Goal: Task Accomplishment & Management: Manage account settings

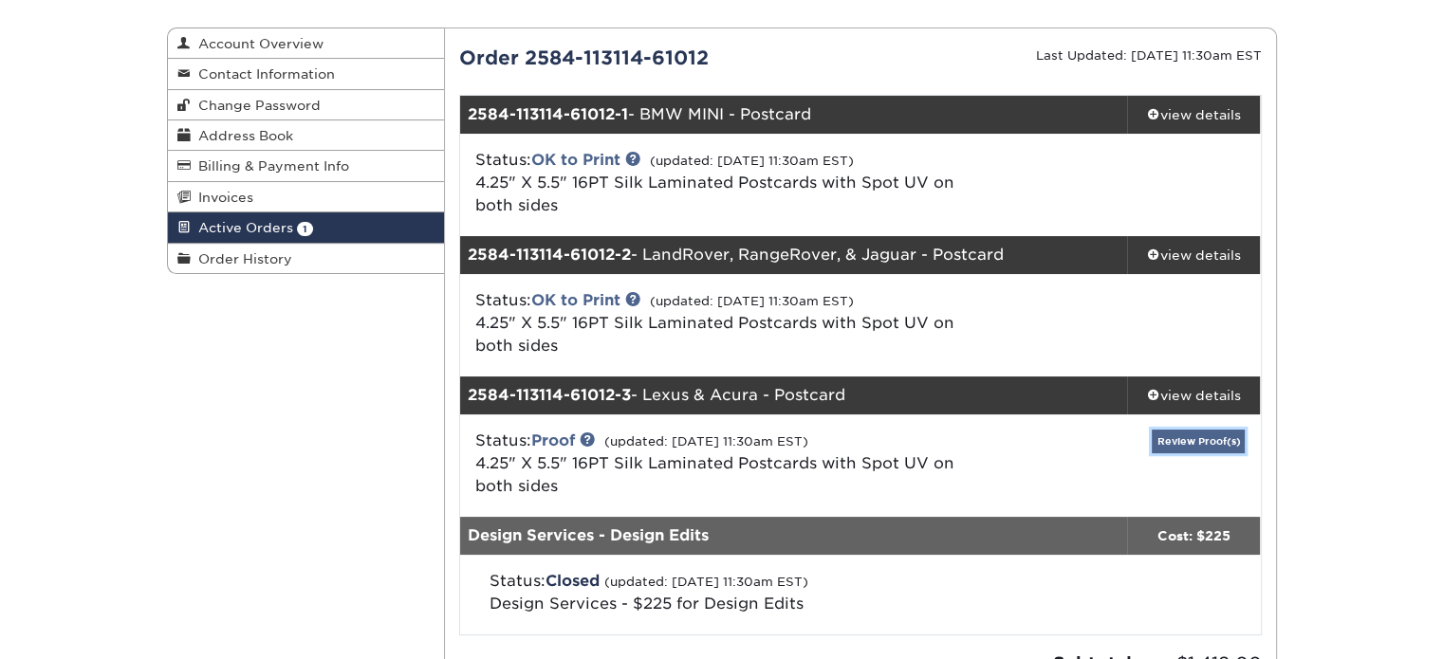
click at [1186, 445] on link "Review Proof(s)" at bounding box center [1197, 442] width 93 height 24
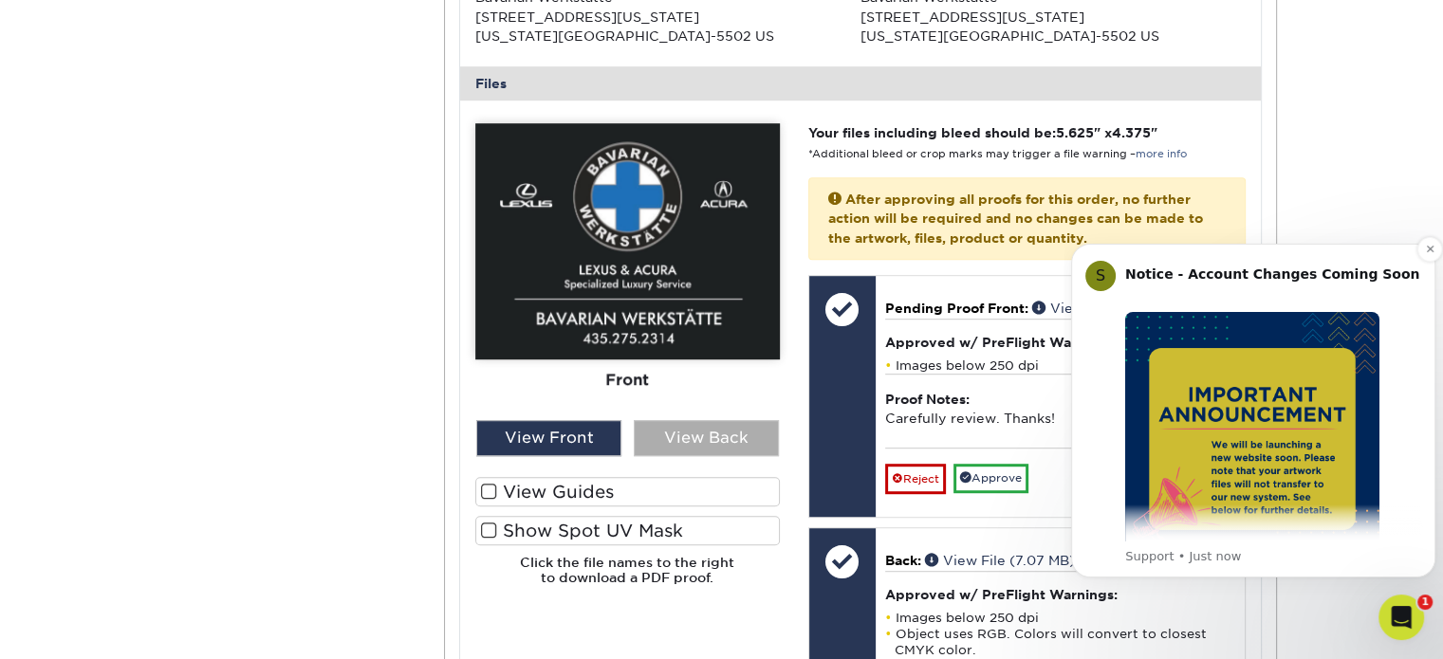
click at [703, 439] on div "View Back" at bounding box center [706, 438] width 145 height 36
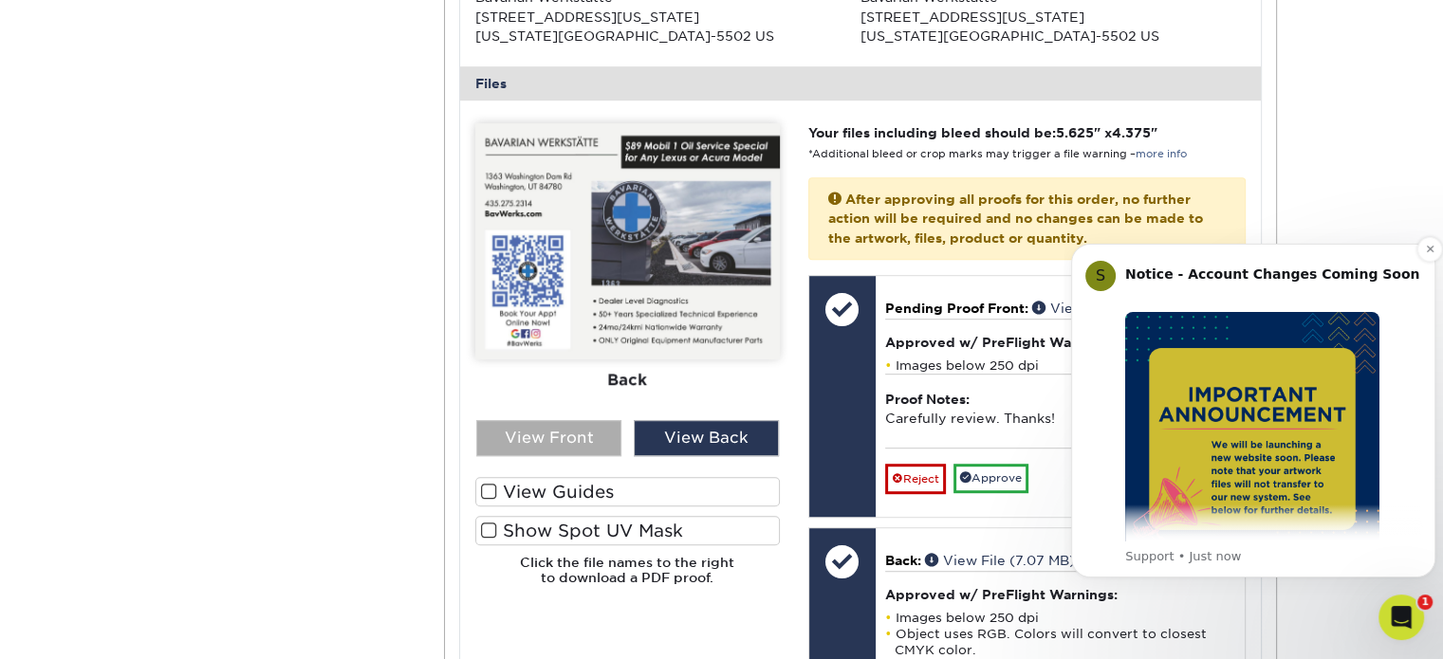
click at [531, 443] on div "View Front" at bounding box center [548, 438] width 145 height 36
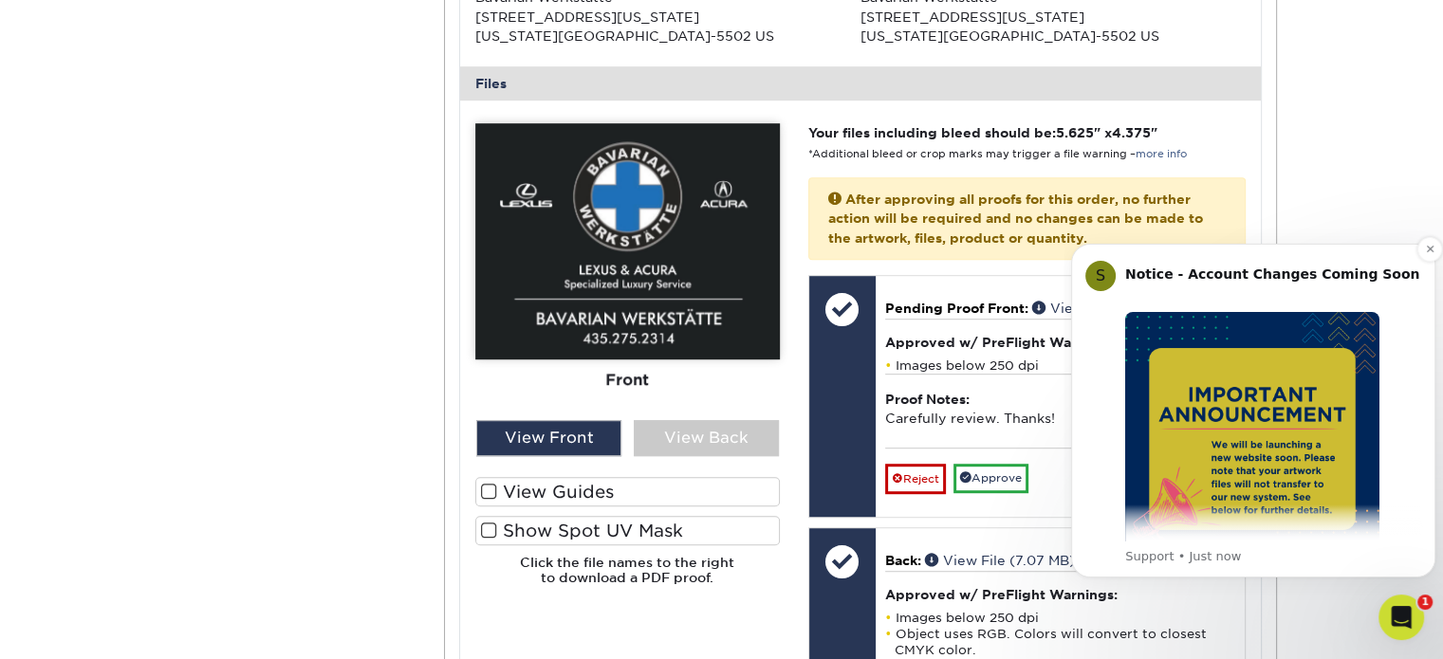
click at [1358, 174] on div "Active Orders Account Overview Contact Information Change Password Address Book…" at bounding box center [721, 247] width 1443 height 2238
click at [1415, 198] on div "Active Orders Account Overview Contact Information Change Password Address Book…" at bounding box center [721, 247] width 1443 height 2238
click at [1401, 617] on icon "Open Intercom Messenger" at bounding box center [1401, 617] width 31 height 31
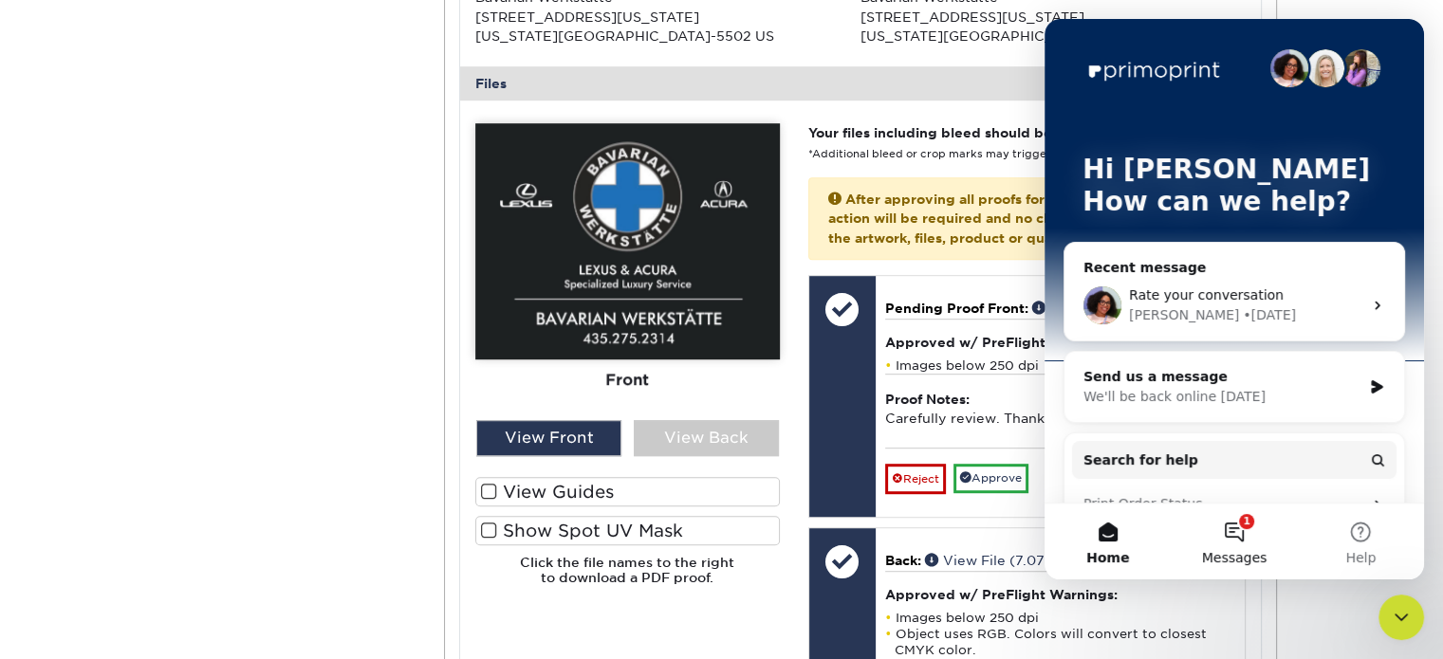
click at [1239, 533] on button "1 Messages" at bounding box center [1233, 542] width 126 height 76
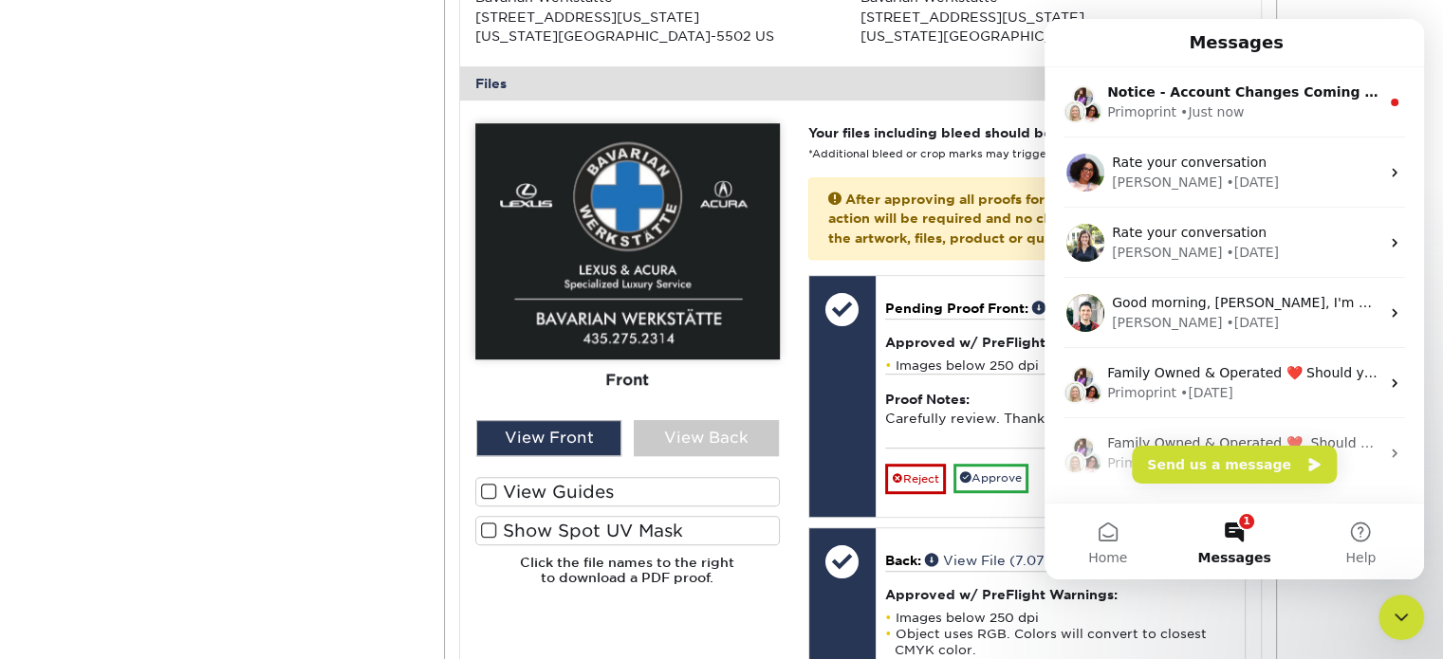
click at [1403, 620] on icon "Close Intercom Messenger" at bounding box center [1401, 617] width 23 height 23
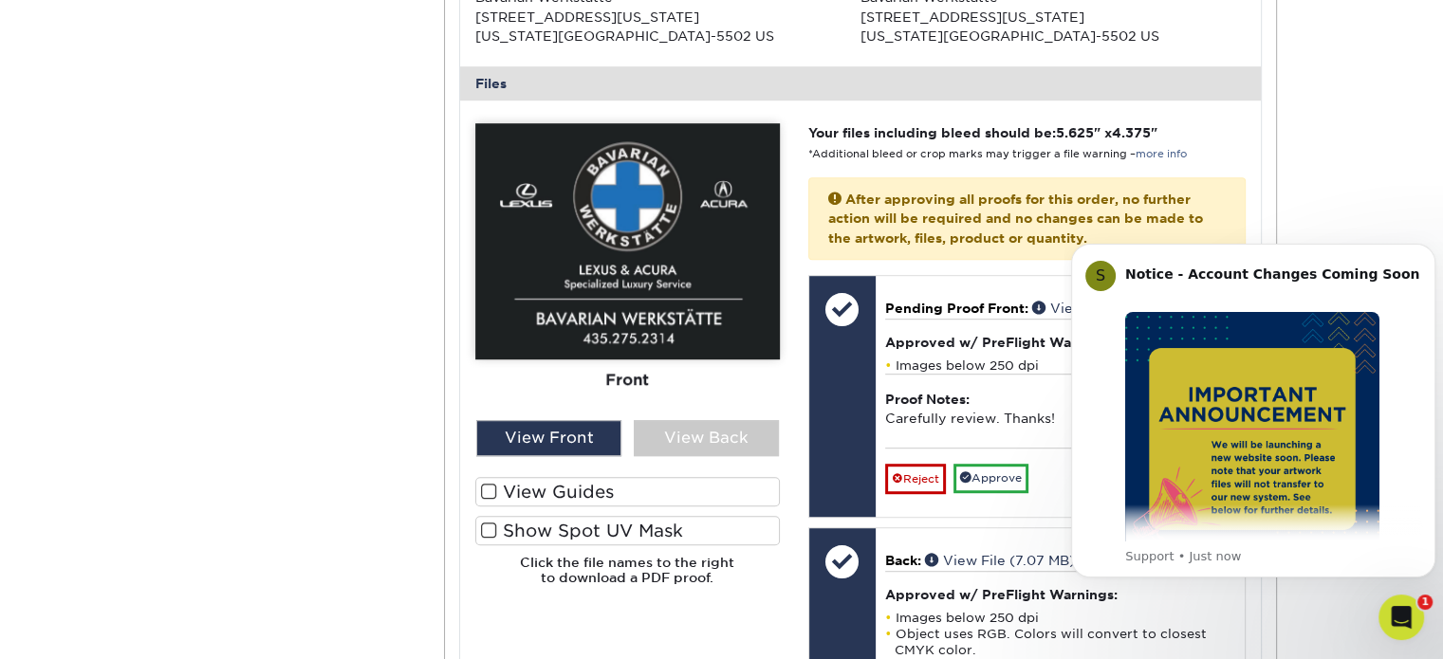
click at [1403, 620] on icon "Open Intercom Messenger" at bounding box center [1401, 617] width 31 height 31
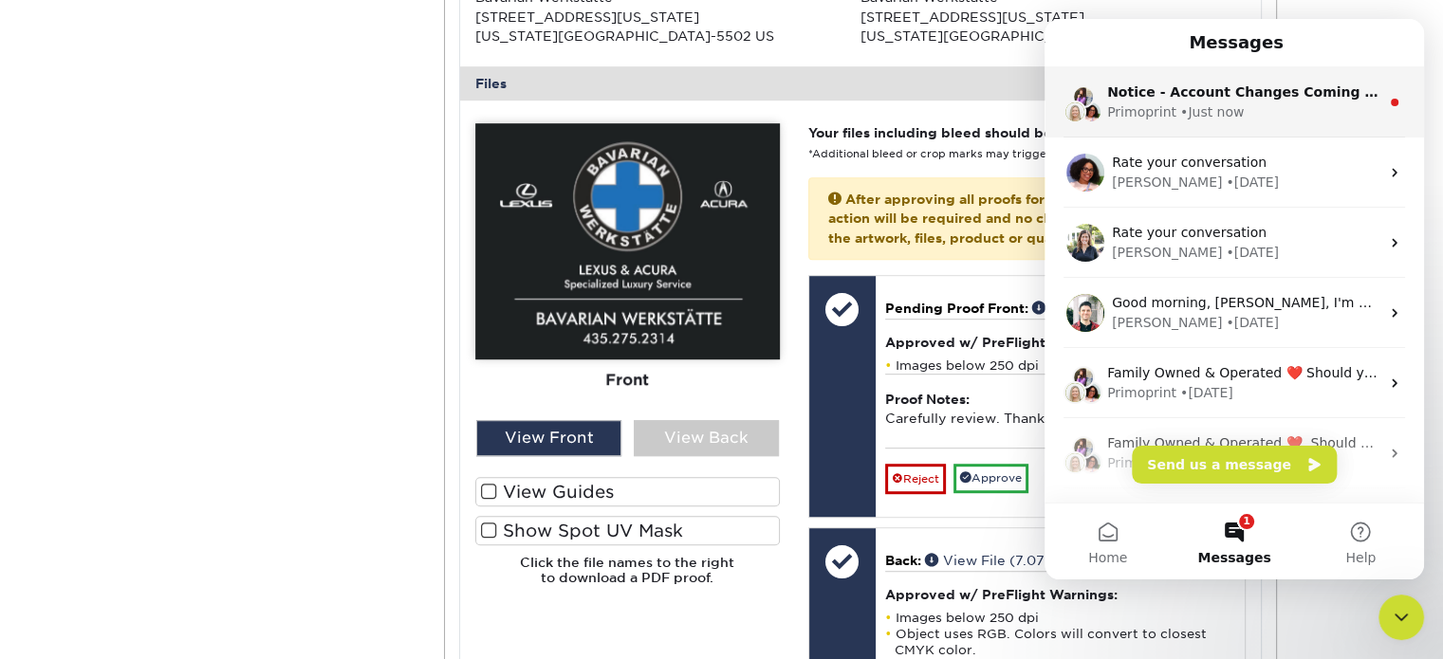
click at [1247, 108] on div "Primoprint • Just now" at bounding box center [1243, 112] width 272 height 20
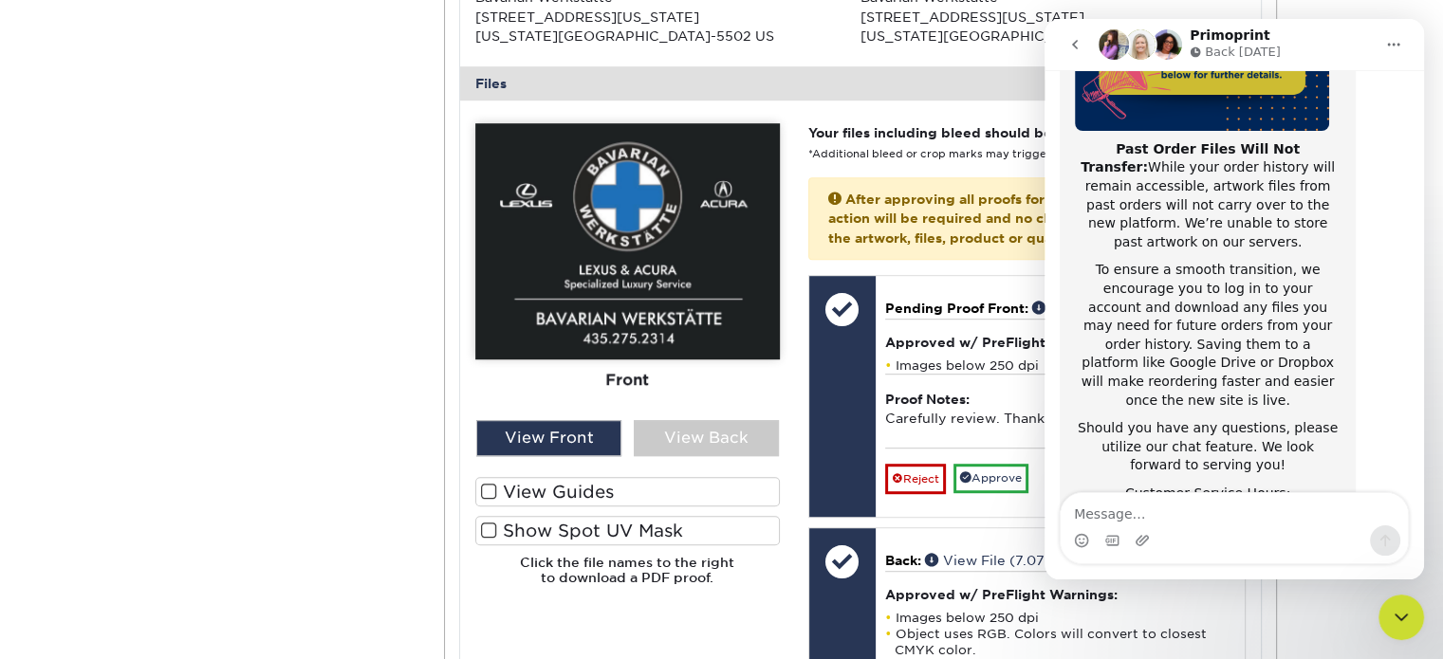
scroll to position [360, 0]
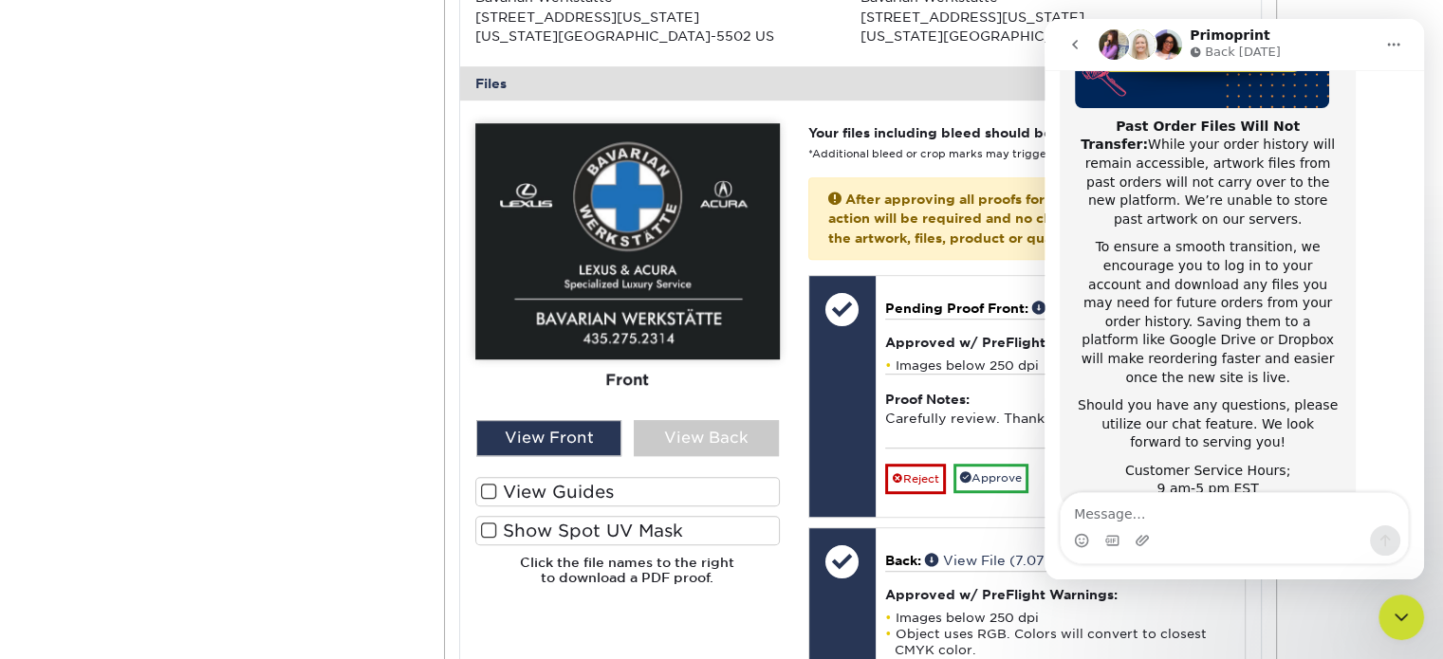
click at [1399, 625] on icon "Close Intercom Messenger" at bounding box center [1401, 617] width 23 height 23
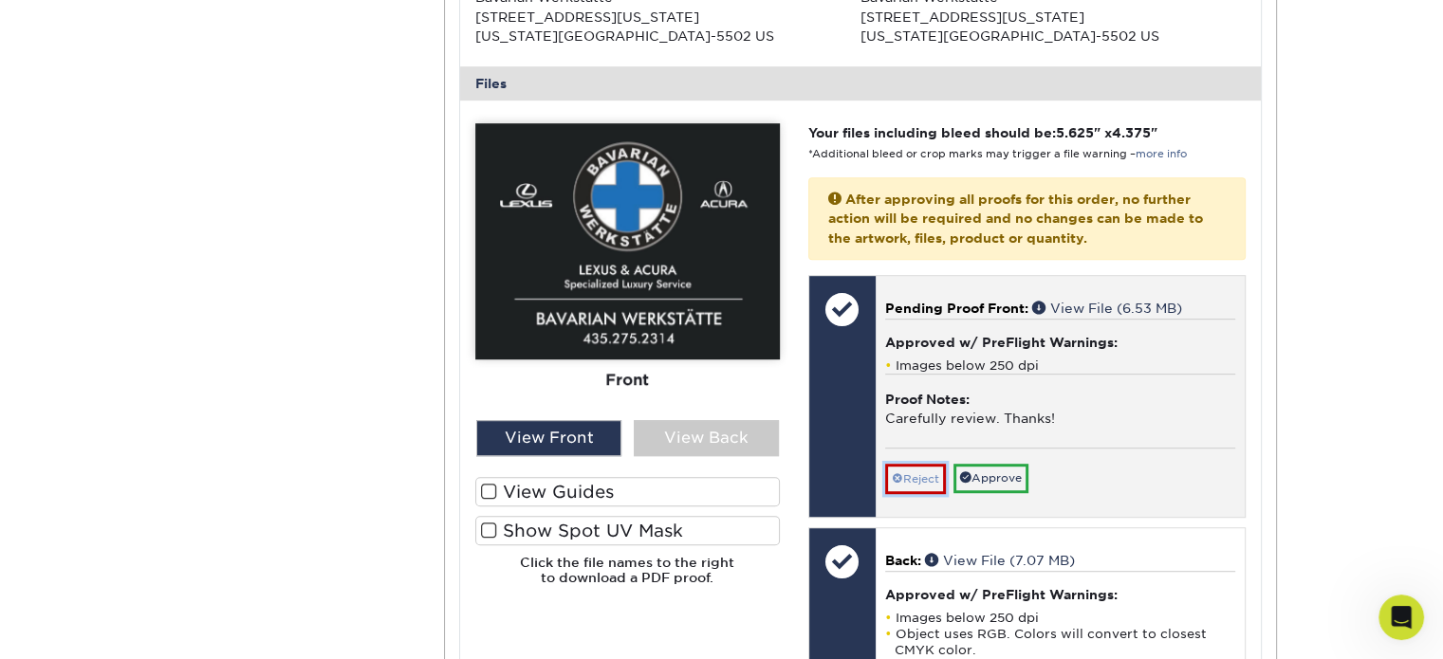
click at [915, 481] on link "Reject" at bounding box center [915, 479] width 61 height 30
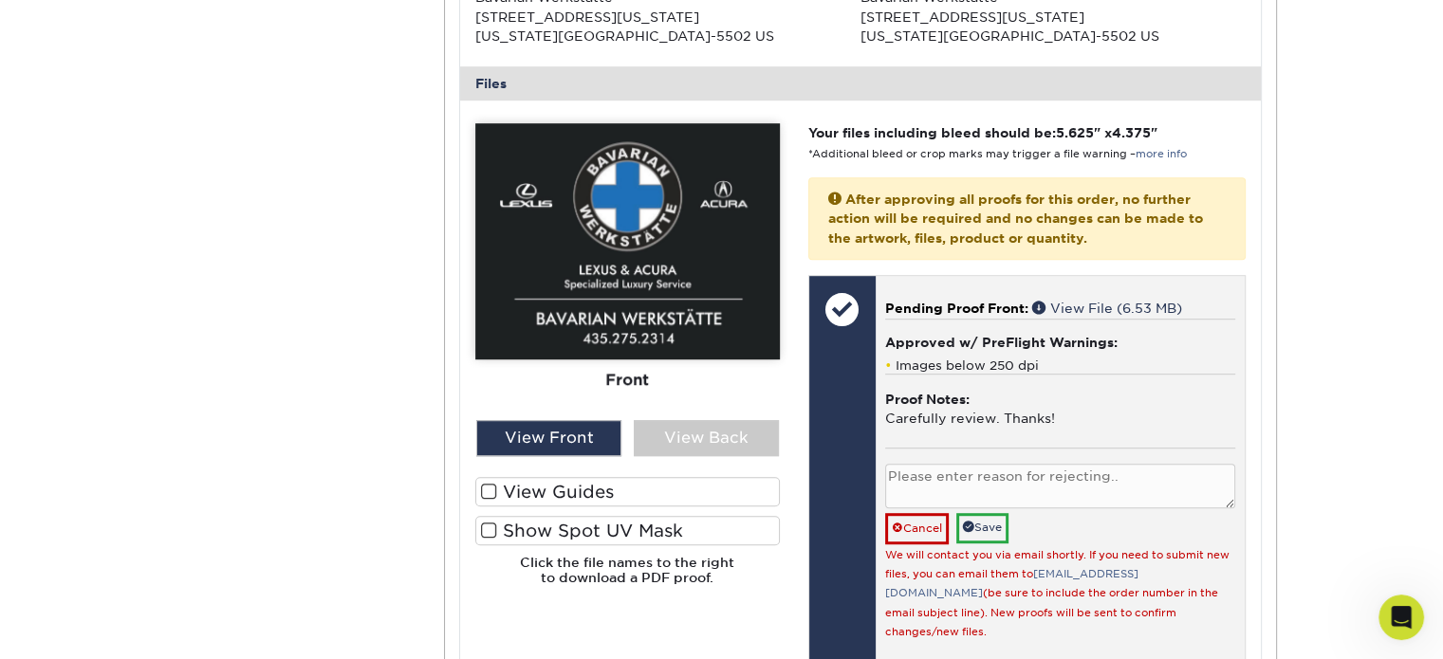
click at [918, 481] on textarea at bounding box center [1060, 486] width 350 height 45
type textarea "C"
type textarea "Would like to make the side logos on this one slightly bigger if possible, stil…"
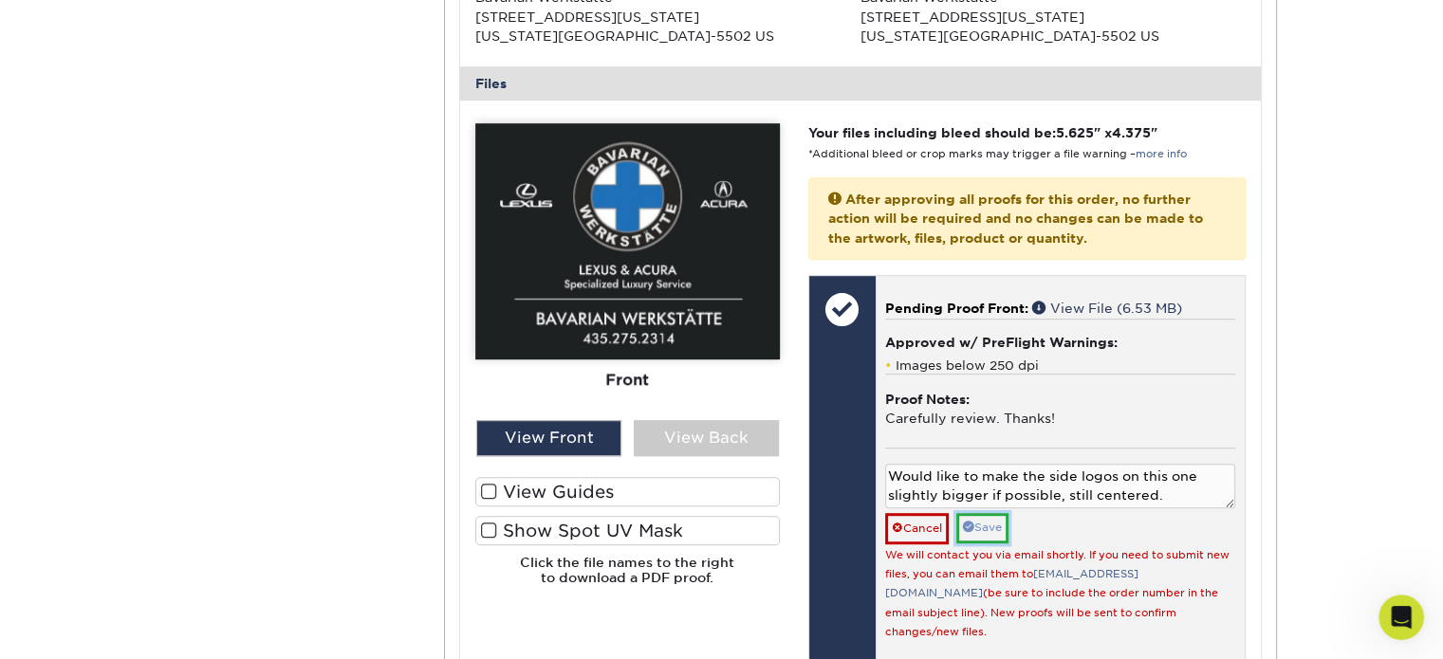
click at [992, 527] on link "Save" at bounding box center [982, 527] width 52 height 29
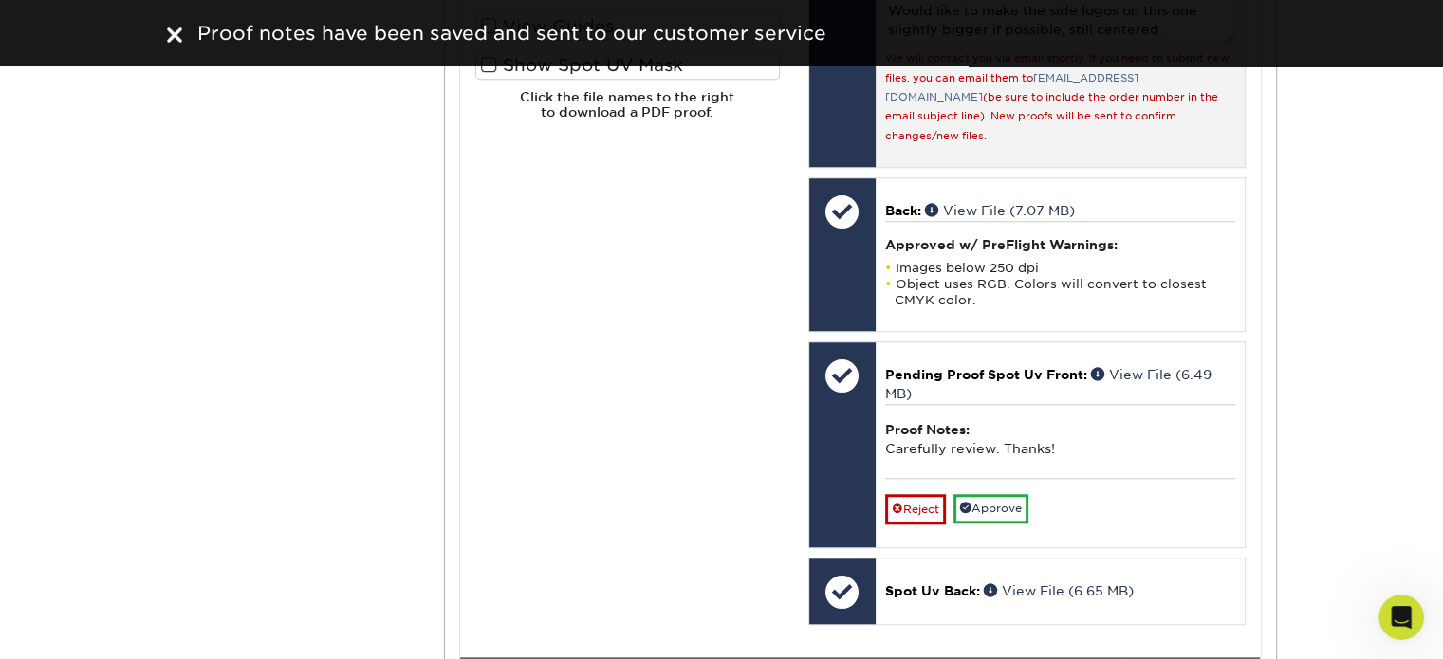
scroll to position [1518, 0]
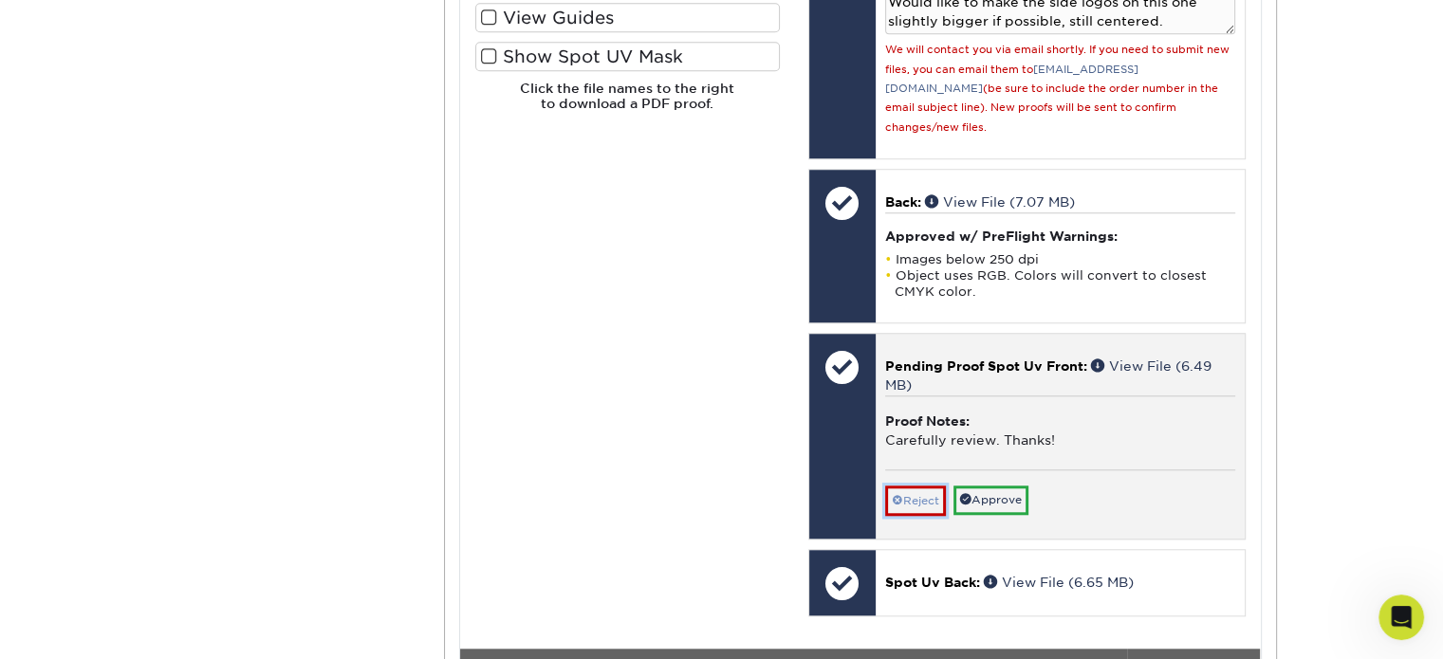
click at [923, 486] on link "Reject" at bounding box center [915, 501] width 61 height 30
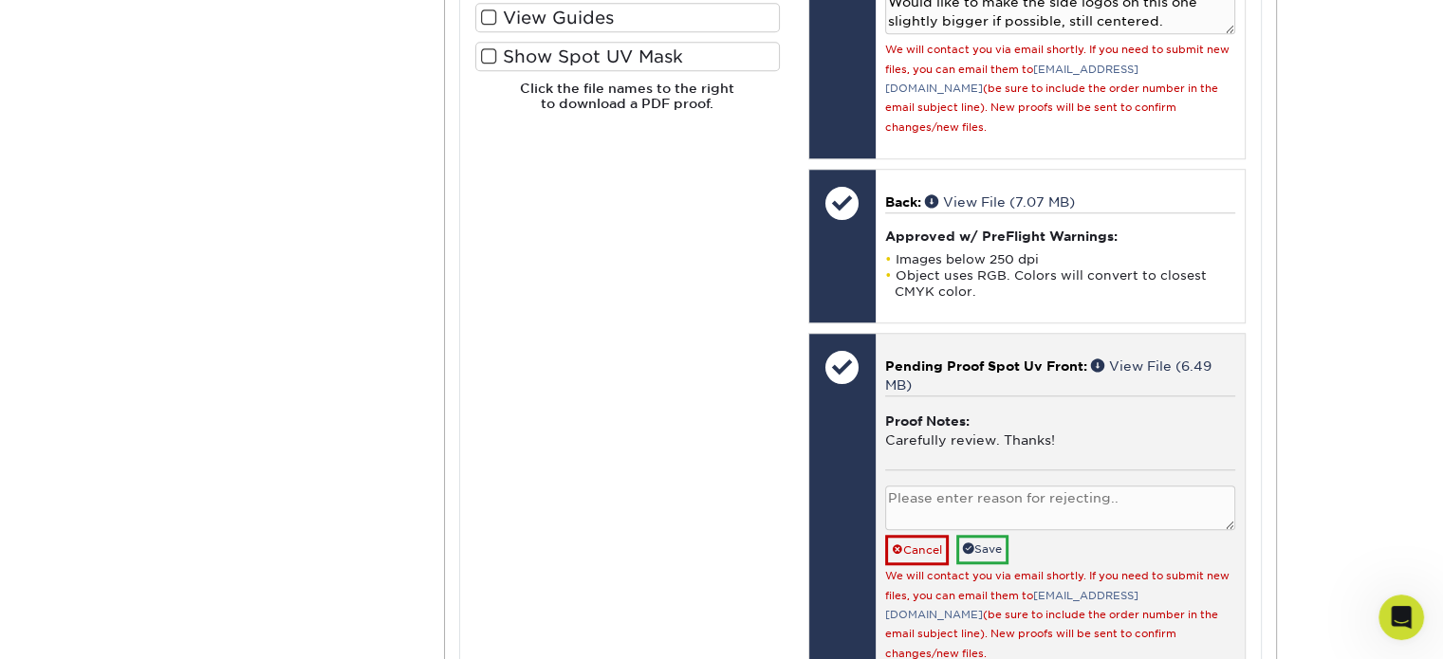
click at [924, 486] on textarea at bounding box center [1060, 508] width 350 height 45
type textarea "Would like to make the side logos on this one slightly bigger if possible, stil…"
click at [1005, 535] on link "Save" at bounding box center [982, 549] width 52 height 29
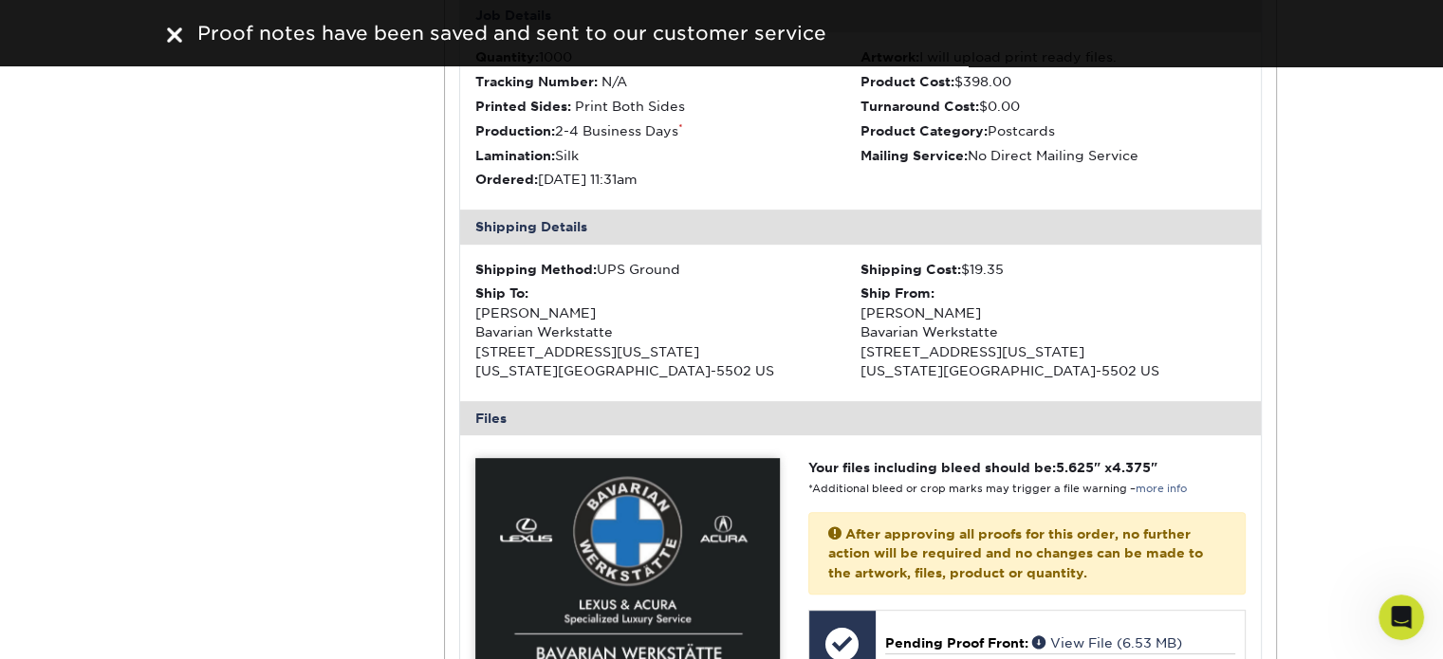
scroll to position [474, 0]
